Goal: Use online tool/utility: Utilize a website feature to perform a specific function

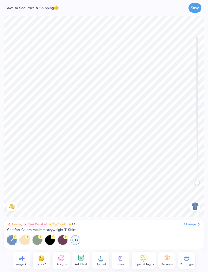
click at [29, 10] on div "Save to See Price & Shipping 👉" at bounding box center [32, 8] width 57 height 7
click at [194, 11] on button "Save" at bounding box center [194, 8] width 13 height 10
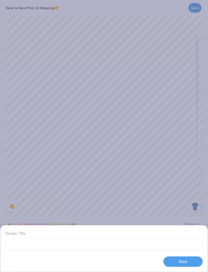
click at [174, 261] on button "Save" at bounding box center [182, 261] width 39 height 10
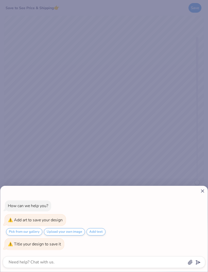
click at [198, 149] on div "How can we help you? Add art to save your design Pick from our gallery Upload y…" at bounding box center [104, 136] width 208 height 272
type textarea "x"
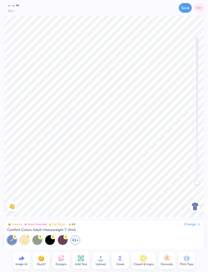
click at [18, 261] on icon at bounding box center [22, 258] width 8 height 8
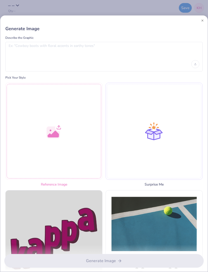
click at [76, 155] on div at bounding box center [53, 131] width 97 height 97
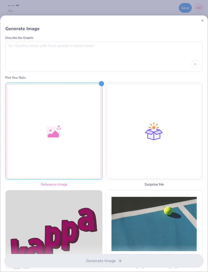
click at [63, 137] on div at bounding box center [53, 131] width 97 height 97
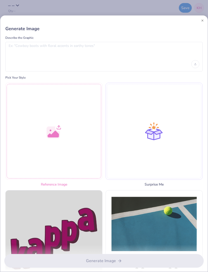
click at [56, 127] on div at bounding box center [53, 131] width 97 height 97
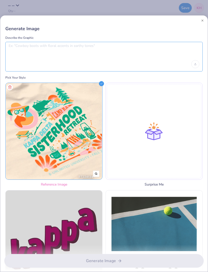
click at [126, 54] on textarea at bounding box center [104, 50] width 190 height 13
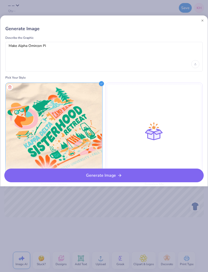
click at [33, 42] on div "Make Alpha Omircon Pi" at bounding box center [103, 57] width 197 height 30
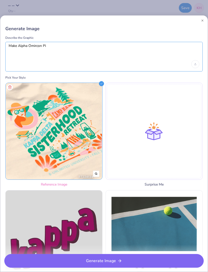
click at [35, 45] on textarea "Make Alpha Omircon Pi" at bounding box center [104, 50] width 190 height 13
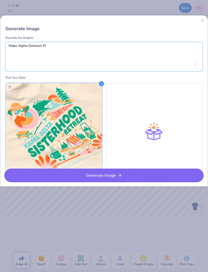
click at [36, 45] on textarea "Make Alpha Omircon Pi" at bounding box center [104, 50] width 190 height 13
click at [37, 46] on textarea "Make Alpha Omircon Pi" at bounding box center [104, 50] width 190 height 13
type textarea "Make Alpha Omicron Pi"
click at [35, 171] on button "Generate Image" at bounding box center [103, 175] width 199 height 14
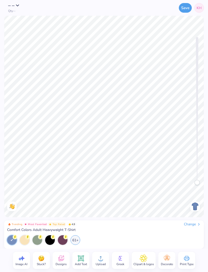
click at [21, 262] on span "Image AI" at bounding box center [21, 264] width 12 height 4
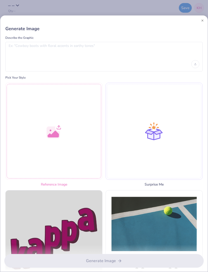
click at [76, 153] on div at bounding box center [53, 131] width 97 height 97
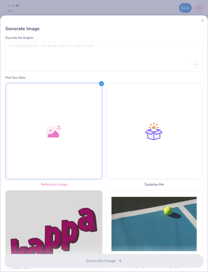
click at [49, 120] on div at bounding box center [53, 131] width 97 height 97
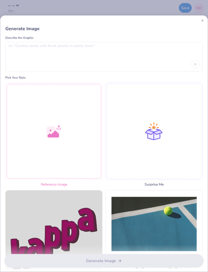
click at [62, 122] on div at bounding box center [53, 131] width 97 height 97
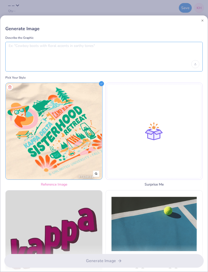
click at [130, 48] on textarea at bounding box center [104, 50] width 190 height 13
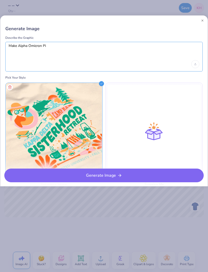
type textarea "Make Alpha Omicron Pi"
click at [183, 179] on button "Generate Image" at bounding box center [103, 175] width 199 height 14
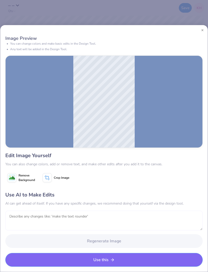
click at [132, 218] on textarea at bounding box center [103, 220] width 197 height 20
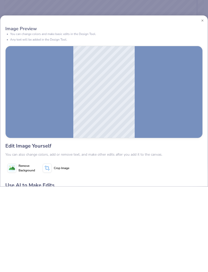
scroll to position [76, 0]
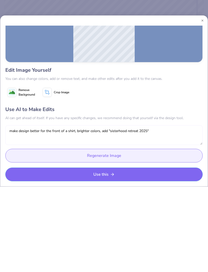
type textarea "make design better for the front of a shirt, brighter colors, add "sisterhood r…"
click at [166, 234] on button "Regenerate Image" at bounding box center [103, 241] width 197 height 14
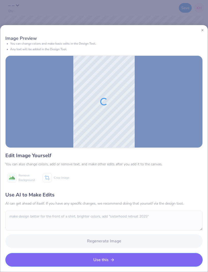
scroll to position [0, 0]
click at [170, 205] on div "AI can get ahead of itself. If you have any specific changes, we recommend doin…" at bounding box center [103, 202] width 197 height 5
click at [205, 29] on div at bounding box center [103, 30] width 207 height 10
click at [143, 211] on textarea at bounding box center [103, 220] width 197 height 20
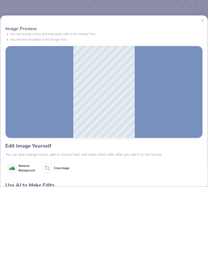
scroll to position [76, 0]
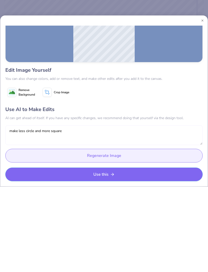
type textarea "make less circle and more square"
click at [189, 234] on button "Regenerate Image" at bounding box center [103, 241] width 197 height 14
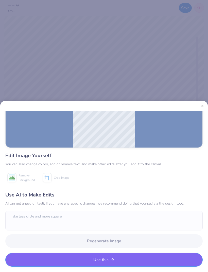
scroll to position [0, 0]
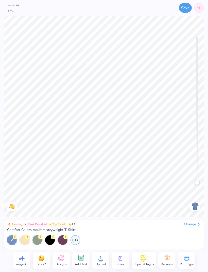
click at [199, 7] on span "KH" at bounding box center [198, 7] width 5 height 5
